Goal: Task Accomplishment & Management: Manage account settings

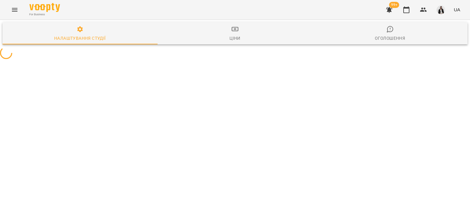
select select "**"
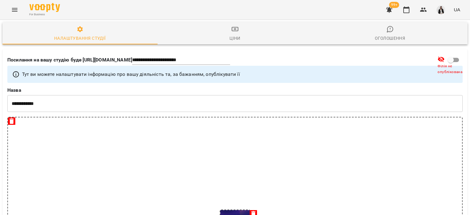
click at [11, 7] on icon "Menu" at bounding box center [14, 9] width 7 height 7
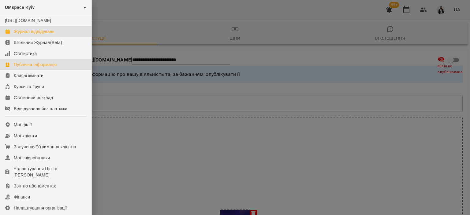
click at [43, 35] on div "Журнал відвідувань" at bounding box center [34, 31] width 41 height 6
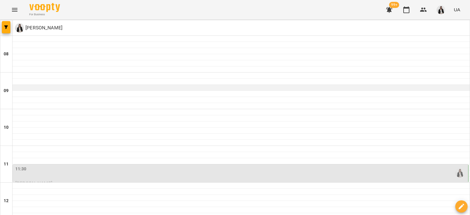
scroll to position [76, 0]
click at [61, 166] on div "11:30" at bounding box center [241, 173] width 452 height 14
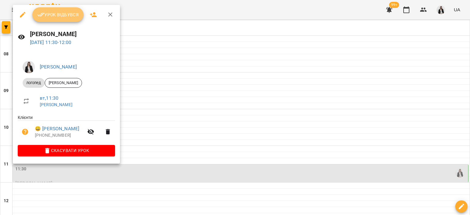
click at [51, 14] on span "Урок відбувся" at bounding box center [58, 14] width 42 height 7
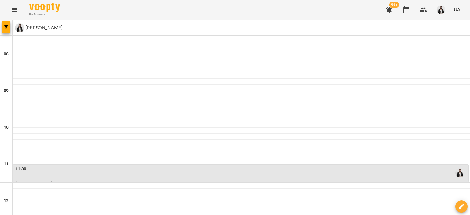
scroll to position [85, 0]
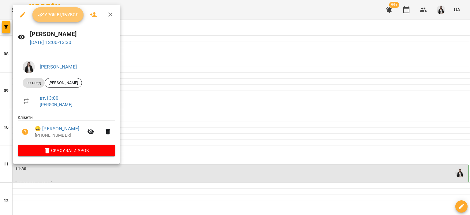
click at [54, 17] on span "Урок відбувся" at bounding box center [58, 14] width 42 height 7
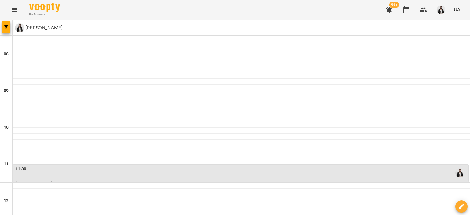
scroll to position [165, 0]
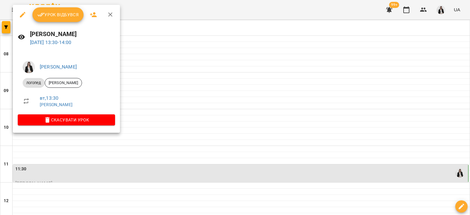
click at [43, 14] on icon "button" at bounding box center [40, 14] width 7 height 7
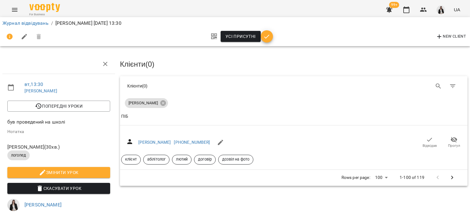
click at [270, 38] on icon "button" at bounding box center [266, 36] width 7 height 7
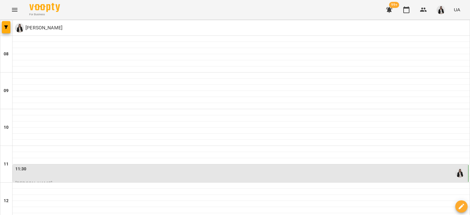
scroll to position [145, 0]
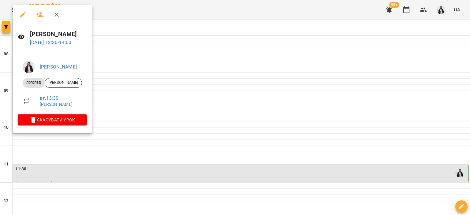
click at [55, 11] on icon "button" at bounding box center [56, 14] width 7 height 7
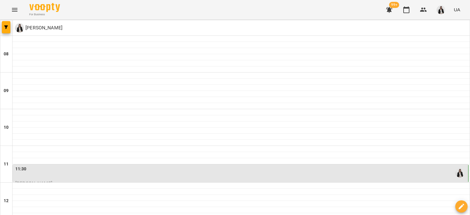
scroll to position [331, 0]
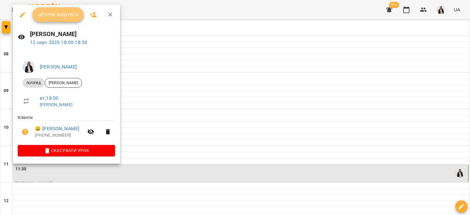
click at [62, 13] on span "Урок відбувся" at bounding box center [58, 14] width 42 height 7
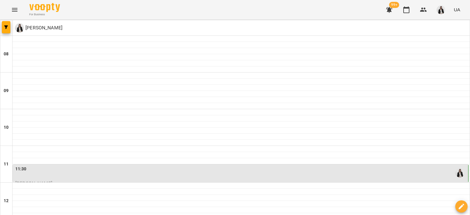
click at [17, 10] on icon "Menu" at bounding box center [14, 9] width 7 height 7
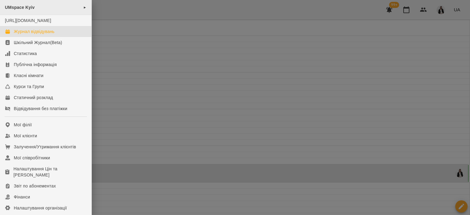
click at [89, 8] on div "UMspace Kyiv ►" at bounding box center [46, 7] width 92 height 15
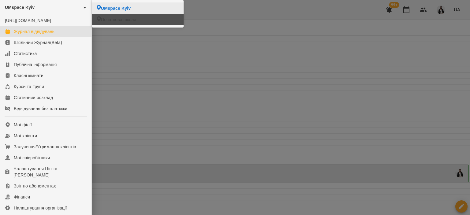
click at [111, 17] on span "Початкова школа" at bounding box center [119, 20] width 36 height 6
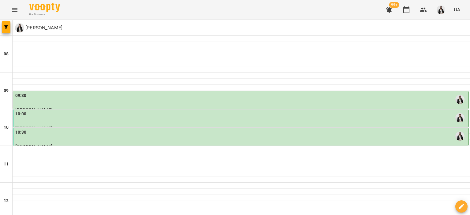
scroll to position [17, 0]
click at [48, 92] on div "09:30" at bounding box center [241, 99] width 452 height 14
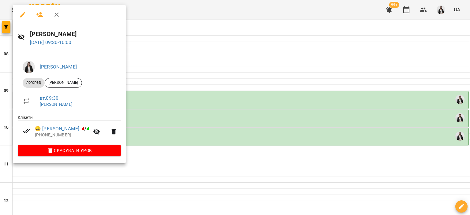
click at [160, 96] on div at bounding box center [235, 107] width 470 height 215
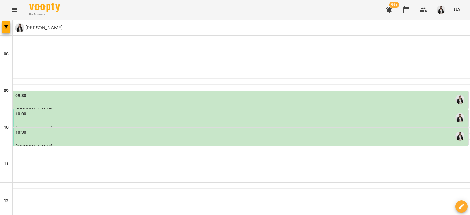
click at [160, 111] on div "10:00" at bounding box center [241, 118] width 452 height 14
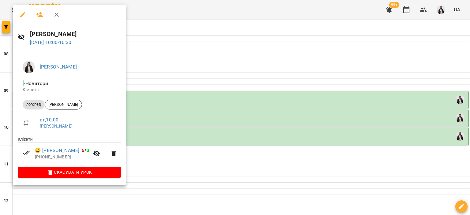
click at [170, 120] on div at bounding box center [235, 107] width 470 height 215
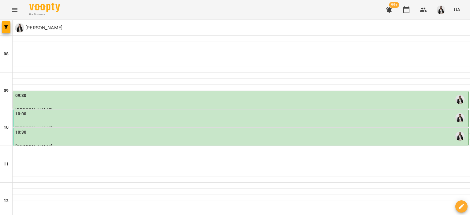
click at [170, 129] on div "10:30" at bounding box center [241, 136] width 452 height 14
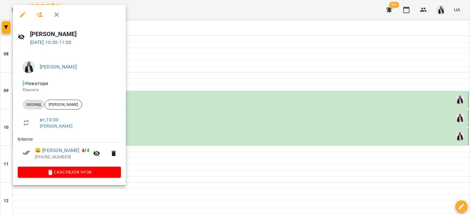
click at [170, 120] on div at bounding box center [235, 107] width 470 height 215
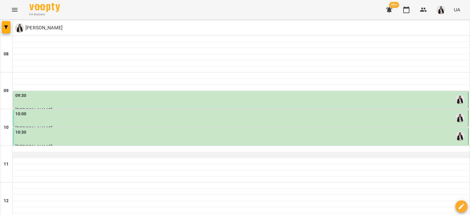
scroll to position [0, 0]
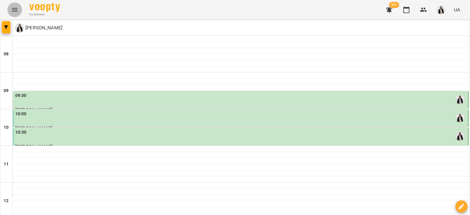
click at [16, 15] on button "Menu" at bounding box center [14, 9] width 15 height 15
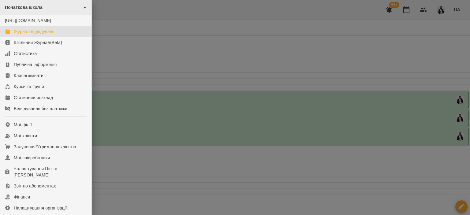
click at [83, 5] on div "Початкова школа ►" at bounding box center [46, 7] width 92 height 15
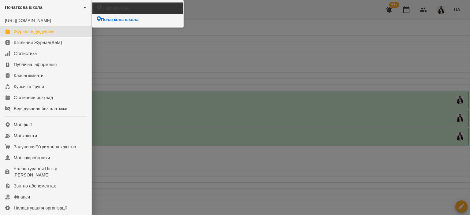
click at [99, 9] on icon at bounding box center [99, 7] width 4 height 5
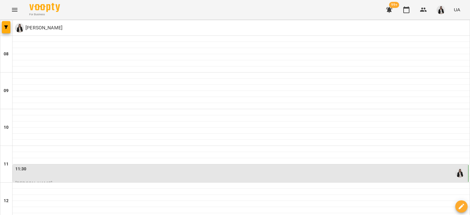
drag, startPoint x: 183, startPoint y: 179, endPoint x: 198, endPoint y: 186, distance: 15.9
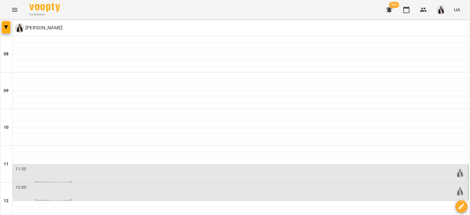
scroll to position [312, 0]
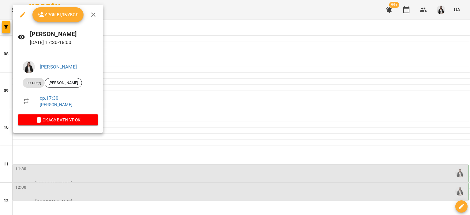
click at [117, 68] on div at bounding box center [235, 107] width 470 height 215
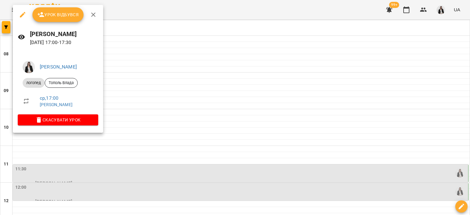
click at [135, 41] on div at bounding box center [235, 107] width 470 height 215
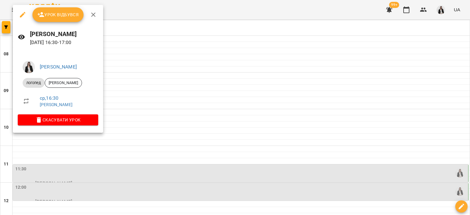
click at [135, 70] on div at bounding box center [235, 107] width 470 height 215
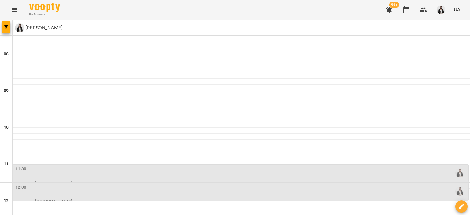
scroll to position [254, 0]
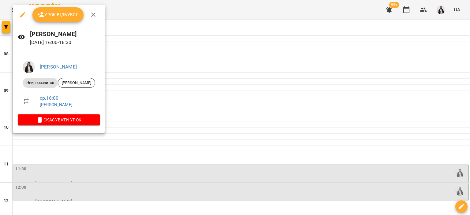
click at [162, 63] on div at bounding box center [235, 107] width 470 height 215
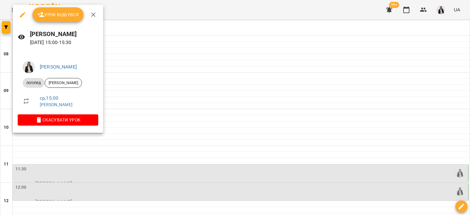
click at [143, 51] on div at bounding box center [235, 107] width 470 height 215
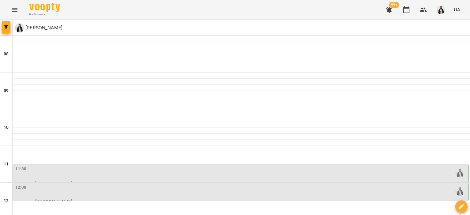
scroll to position [190, 0]
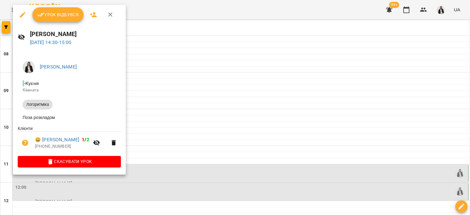
click at [148, 69] on div at bounding box center [235, 107] width 470 height 215
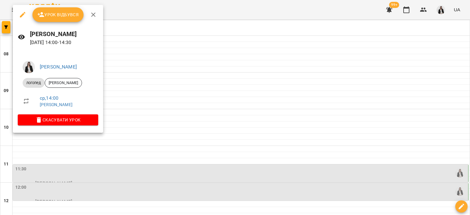
click at [131, 76] on div at bounding box center [235, 107] width 470 height 215
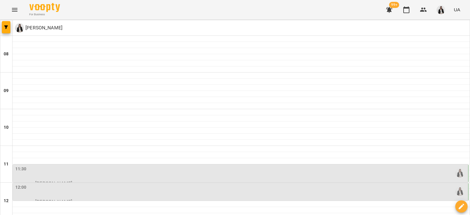
scroll to position [165, 0]
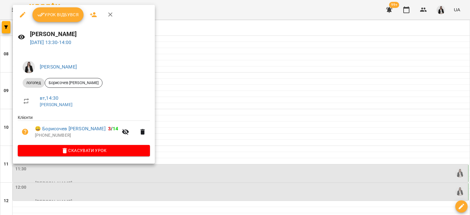
click at [185, 80] on div at bounding box center [235, 107] width 470 height 215
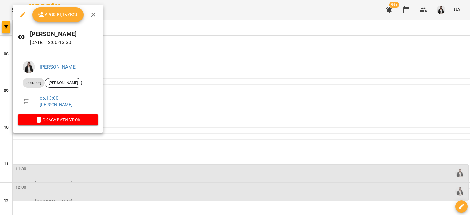
click at [149, 70] on div at bounding box center [235, 107] width 470 height 215
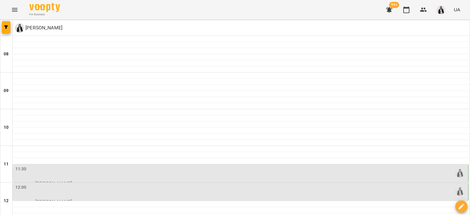
scroll to position [100, 0]
click at [80, 184] on div "12:00" at bounding box center [241, 191] width 452 height 14
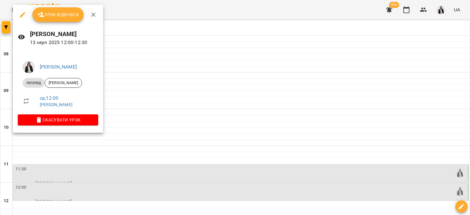
click at [135, 94] on div at bounding box center [235, 107] width 470 height 215
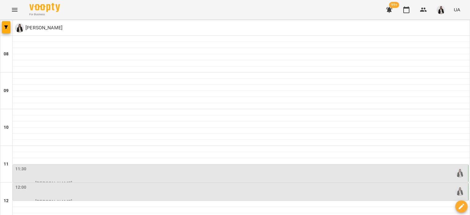
click at [102, 166] on div "11:30" at bounding box center [241, 173] width 452 height 14
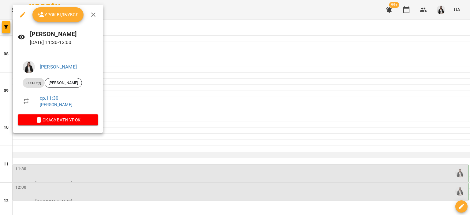
click at [140, 53] on div at bounding box center [235, 107] width 470 height 215
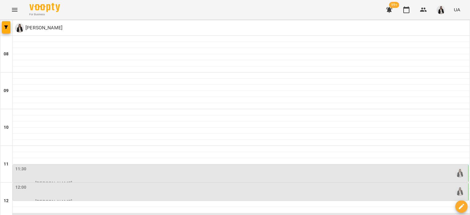
scroll to position [0, 0]
